Goal: Task Accomplishment & Management: Use online tool/utility

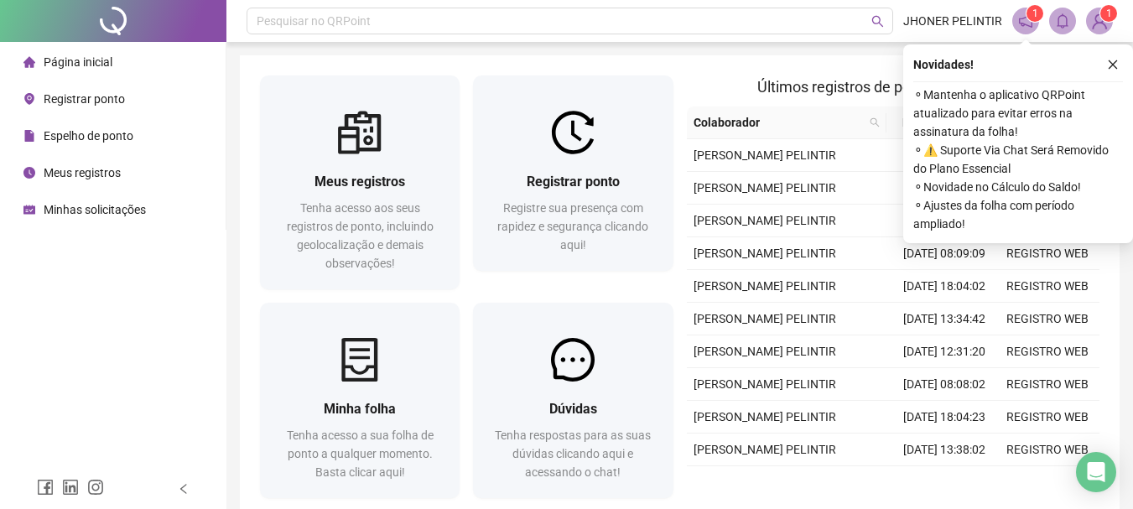
click at [568, 253] on div "Registre sua presença com rapidez e segurança clicando aqui!" at bounding box center [572, 226] width 159 height 55
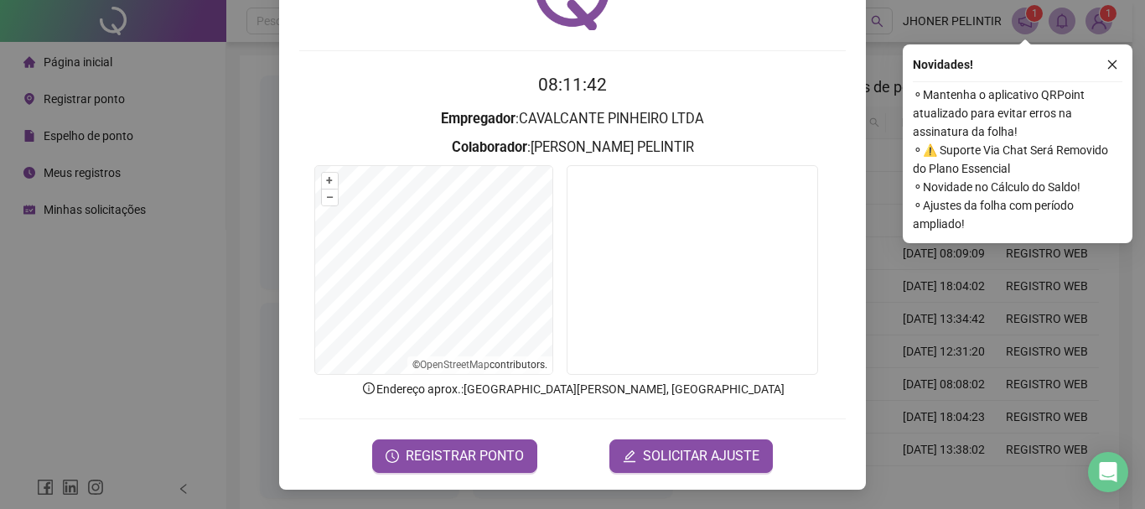
scroll to position [109, 0]
click at [495, 431] on form "08:11:42 Empregador : CAVALCANTE PINHEIRO LTDA Colaborador : [PERSON_NAME] + – …" at bounding box center [572, 270] width 547 height 401
click at [459, 453] on span "REGISTRAR PONTO" at bounding box center [465, 455] width 118 height 20
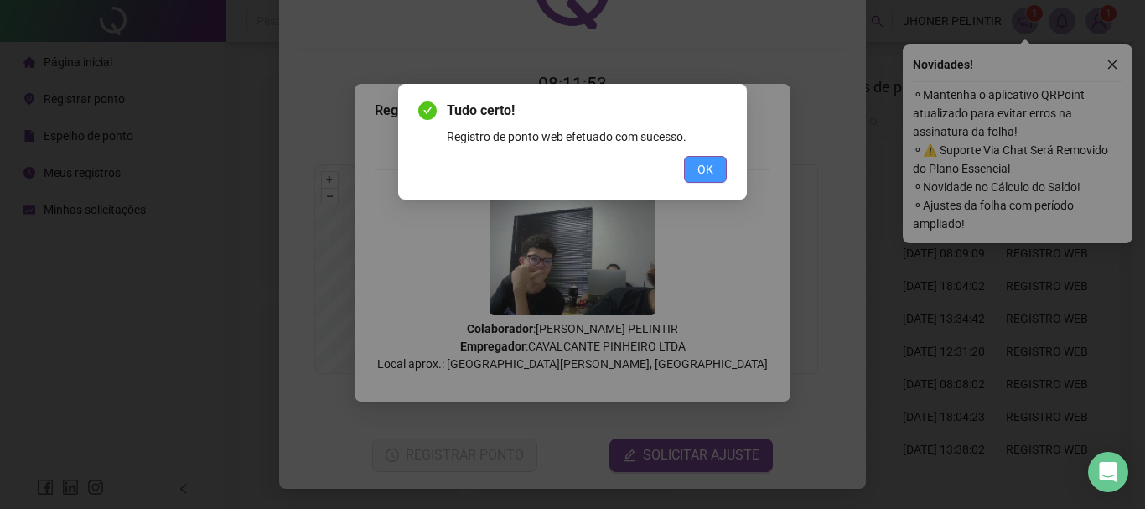
click at [696, 166] on button "OK" at bounding box center [705, 169] width 43 height 27
